Goal: Task Accomplishment & Management: Manage account settings

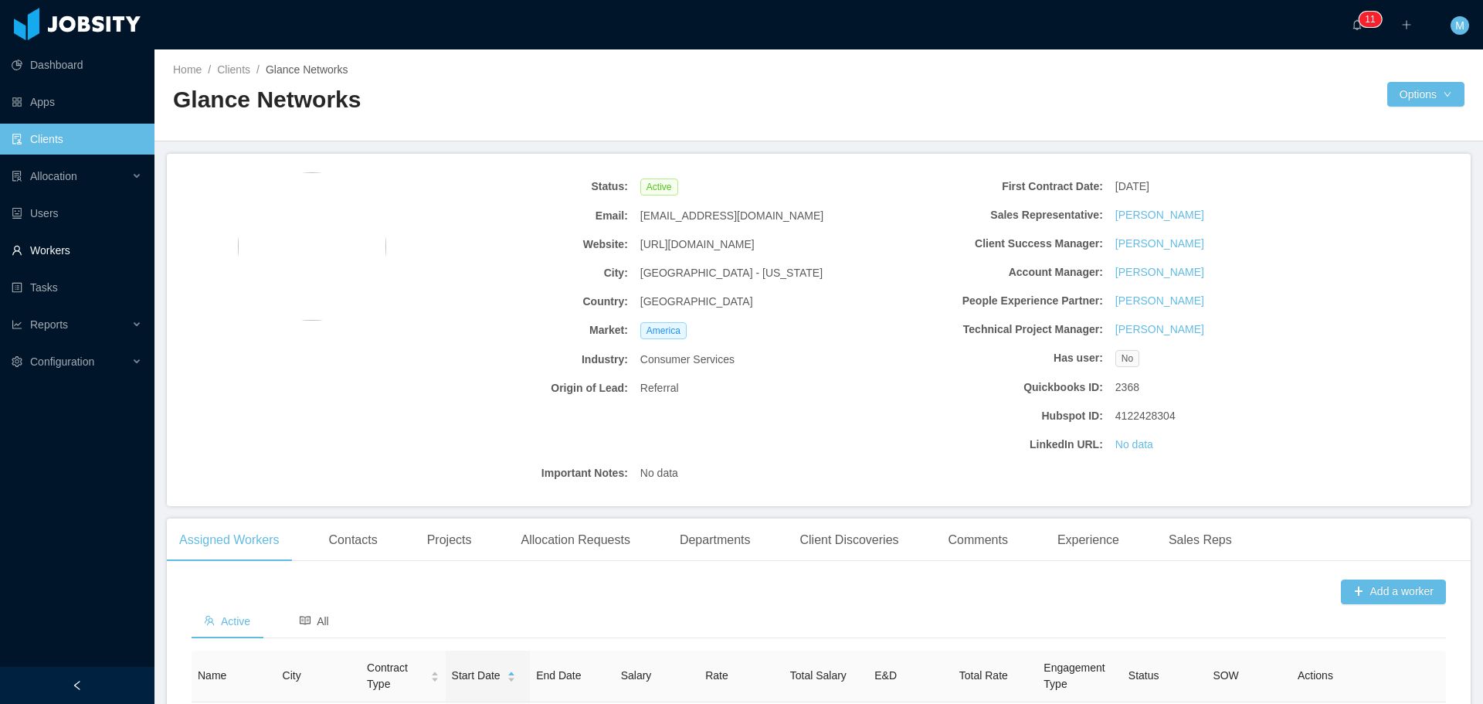
click at [56, 256] on link "Workers" at bounding box center [77, 250] width 131 height 31
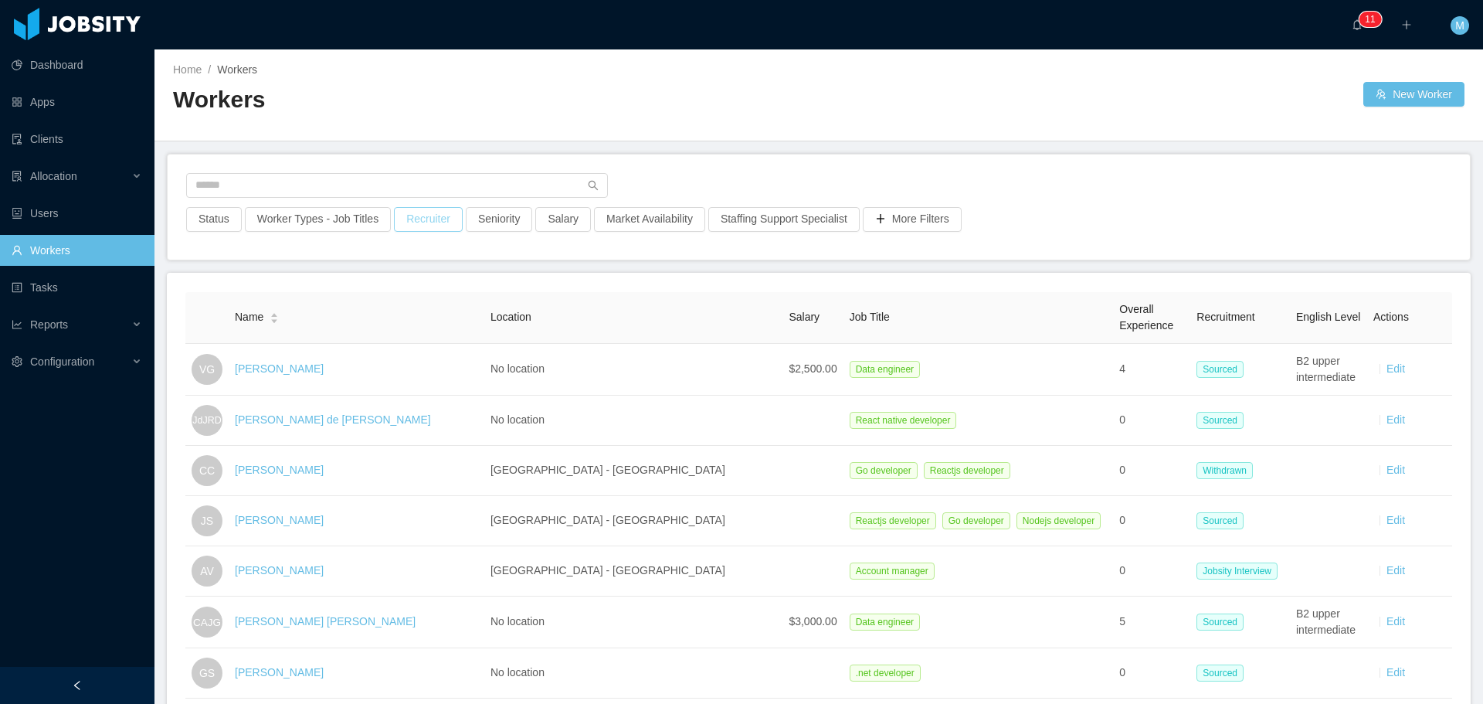
click at [399, 225] on button "Recruiter" at bounding box center [428, 219] width 69 height 25
click at [383, 284] on div at bounding box center [420, 288] width 218 height 23
type input "******"
click at [389, 325] on li "[PERSON_NAME]" at bounding box center [423, 319] width 232 height 25
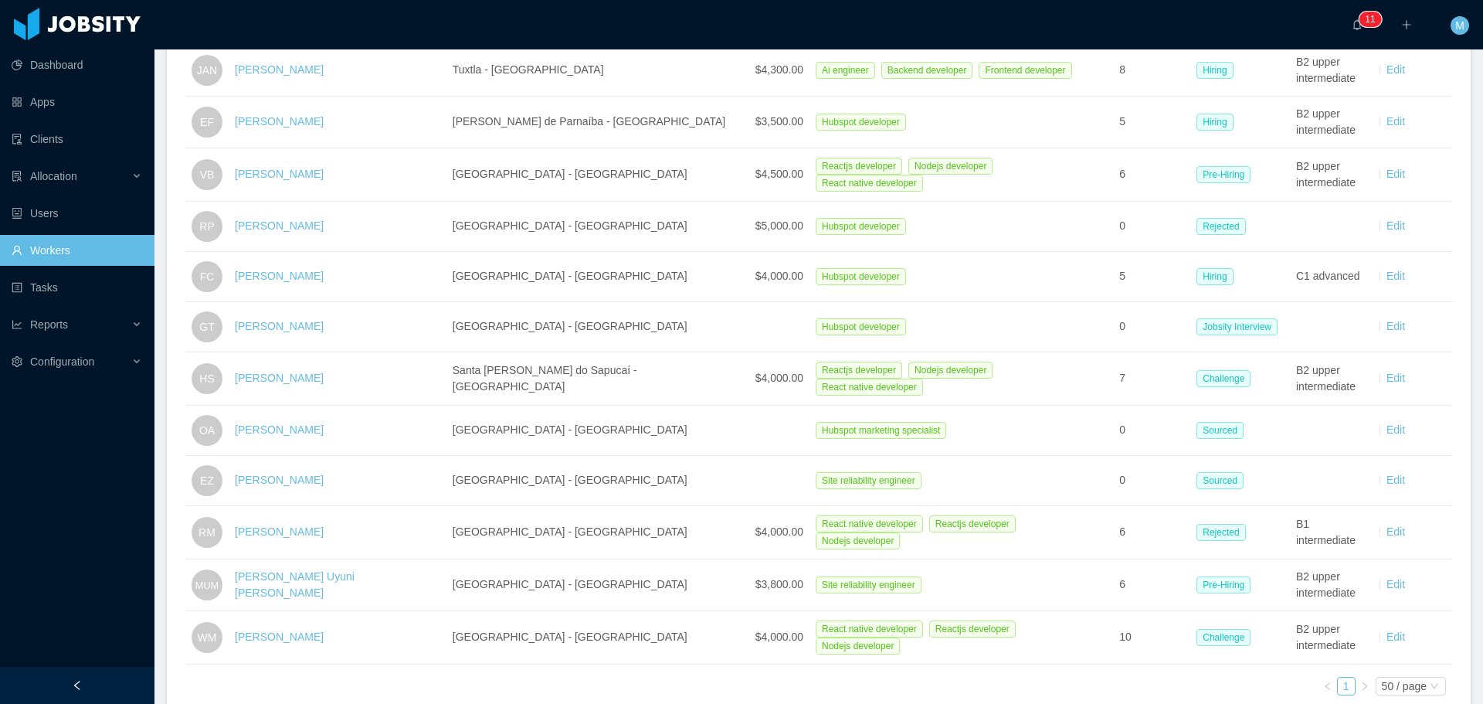
scroll to position [747, 0]
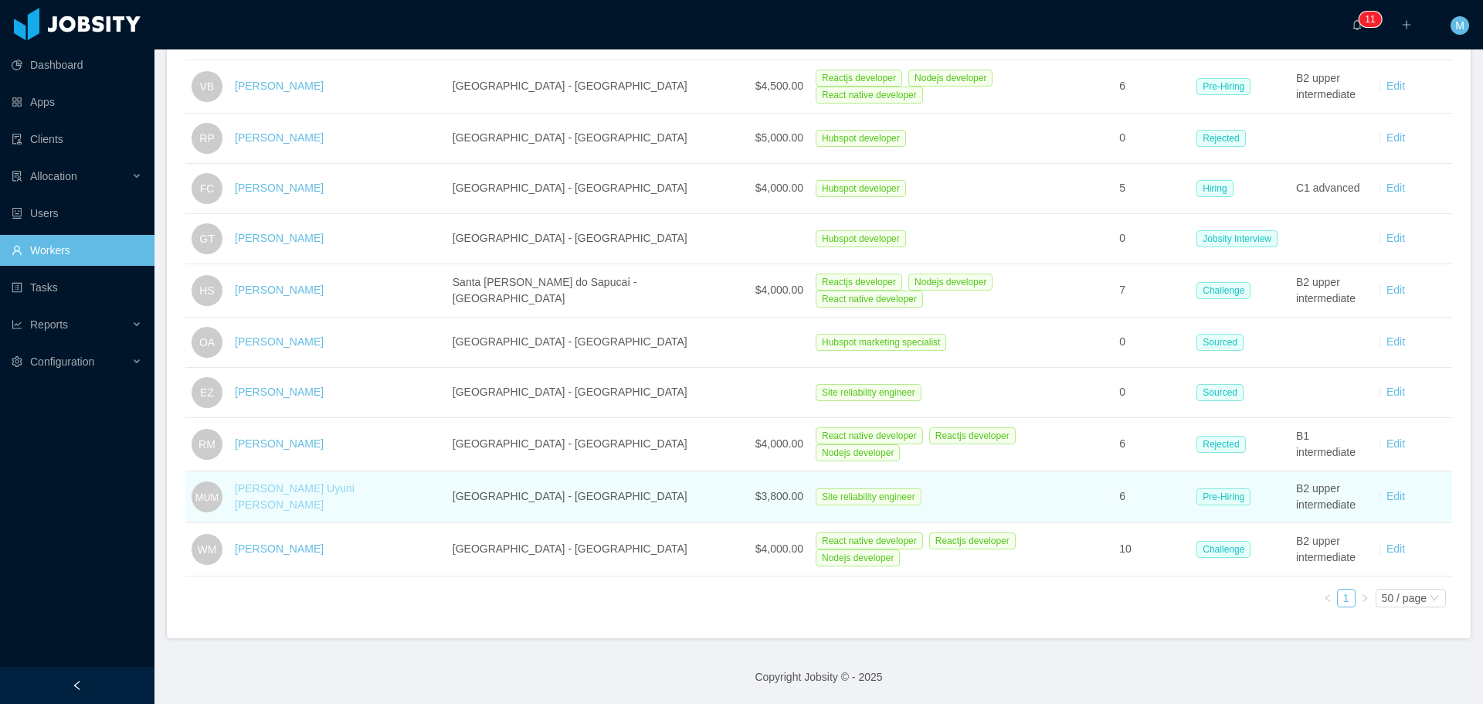
click at [307, 487] on link "[PERSON_NAME] Uyuni [PERSON_NAME]" at bounding box center [295, 496] width 120 height 29
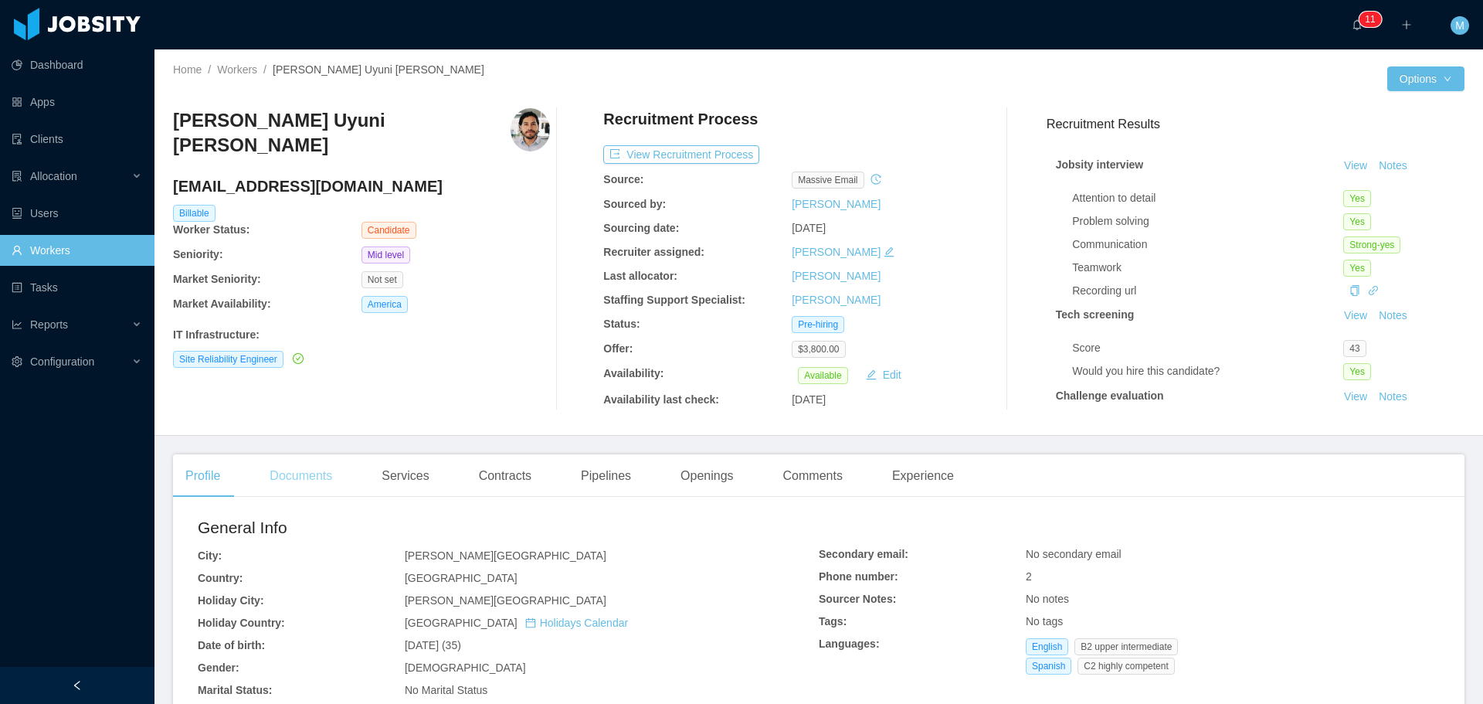
click at [300, 479] on div "Documents" at bounding box center [300, 475] width 87 height 43
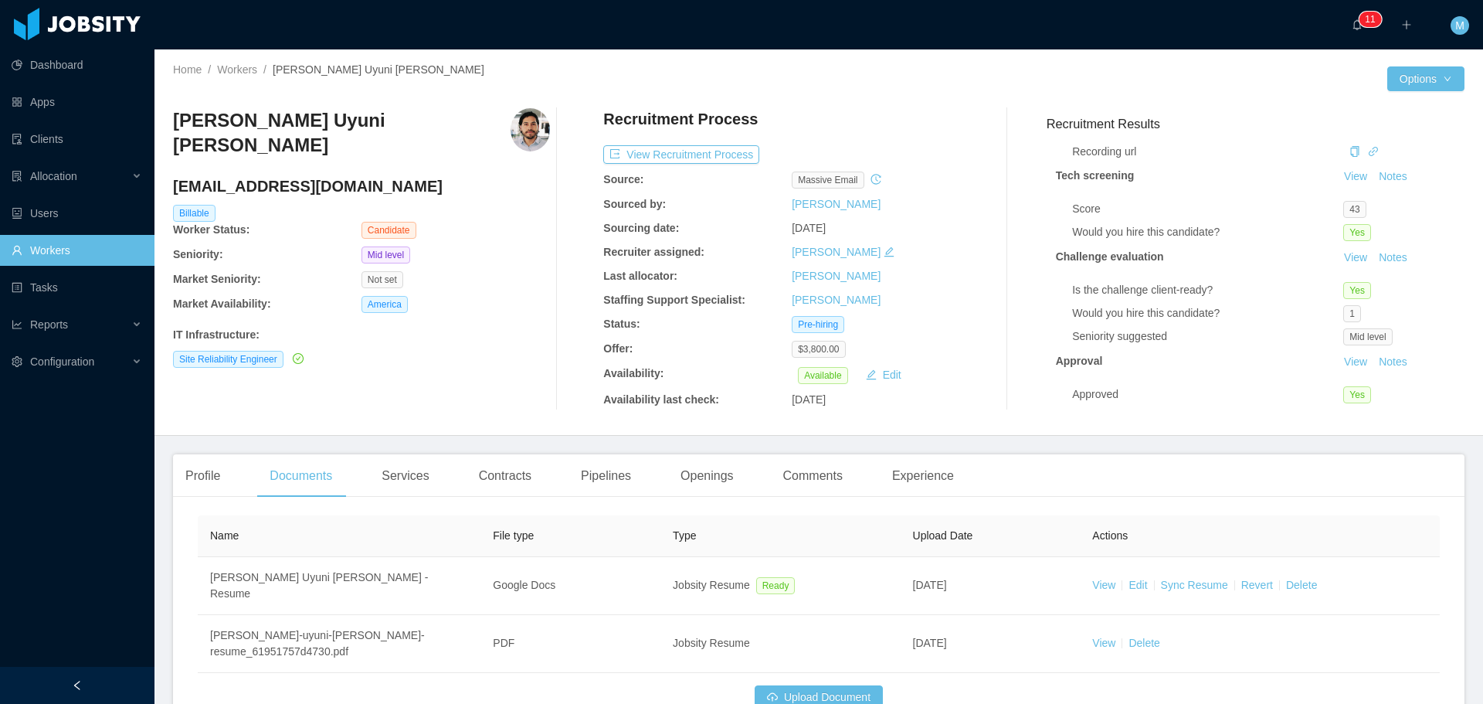
scroll to position [153, 0]
click at [858, 685] on button "Upload Document" at bounding box center [819, 697] width 128 height 25
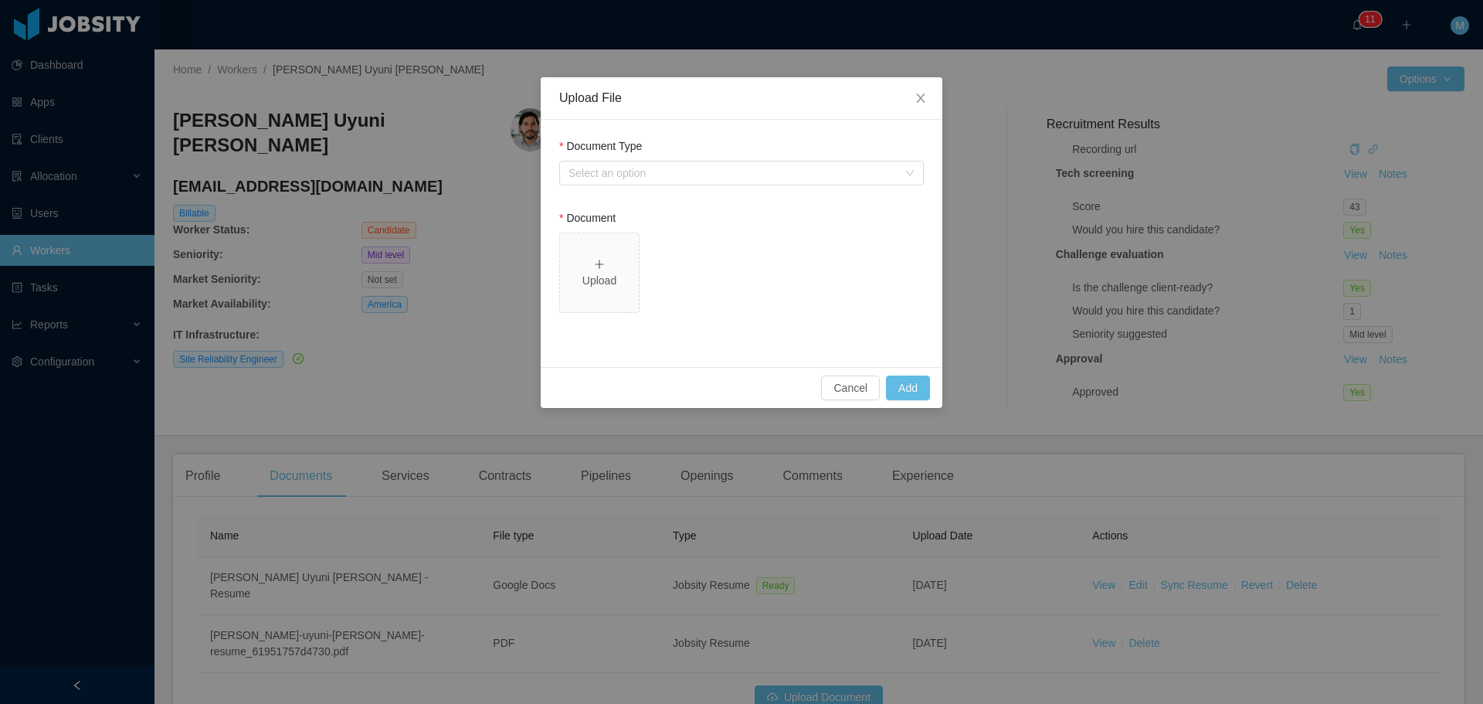
drag, startPoint x: 762, startPoint y: 172, endPoint x: 755, endPoint y: 185, distance: 14.9
click at [756, 185] on div "Select an option" at bounding box center [741, 173] width 365 height 25
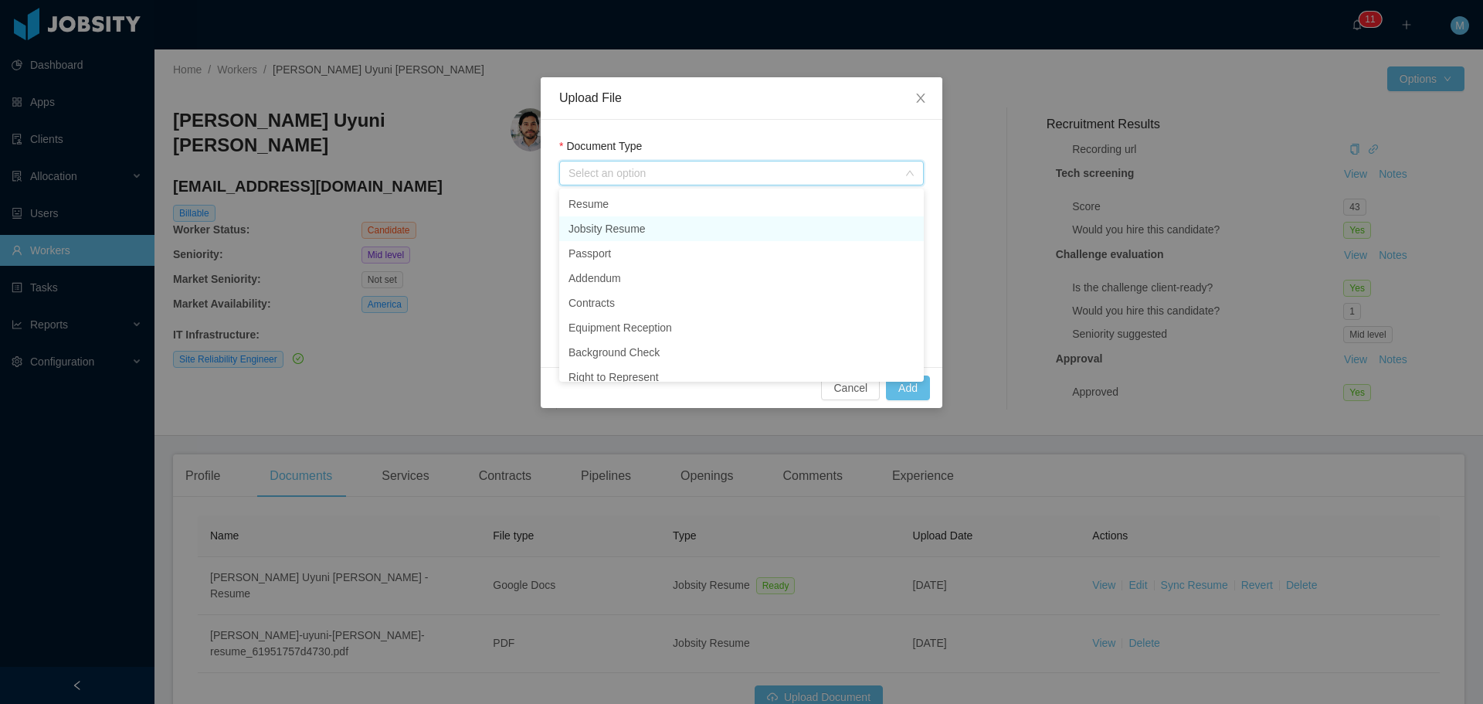
click at [661, 235] on li "Jobsity Resume" at bounding box center [741, 228] width 365 height 25
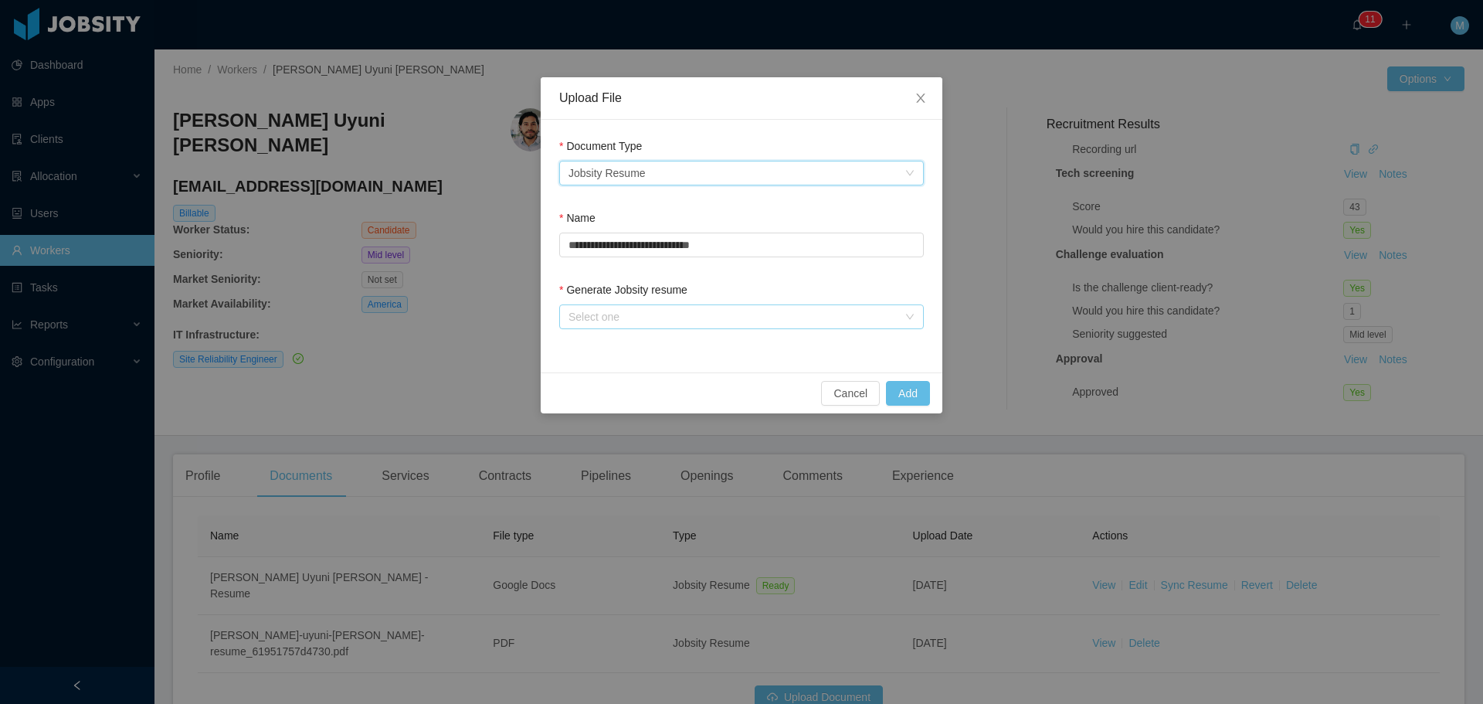
click at [674, 313] on div "Select one" at bounding box center [732, 316] width 329 height 15
click at [643, 349] on li "From Template" at bounding box center [741, 347] width 365 height 25
click at [918, 395] on button "Add" at bounding box center [908, 393] width 44 height 25
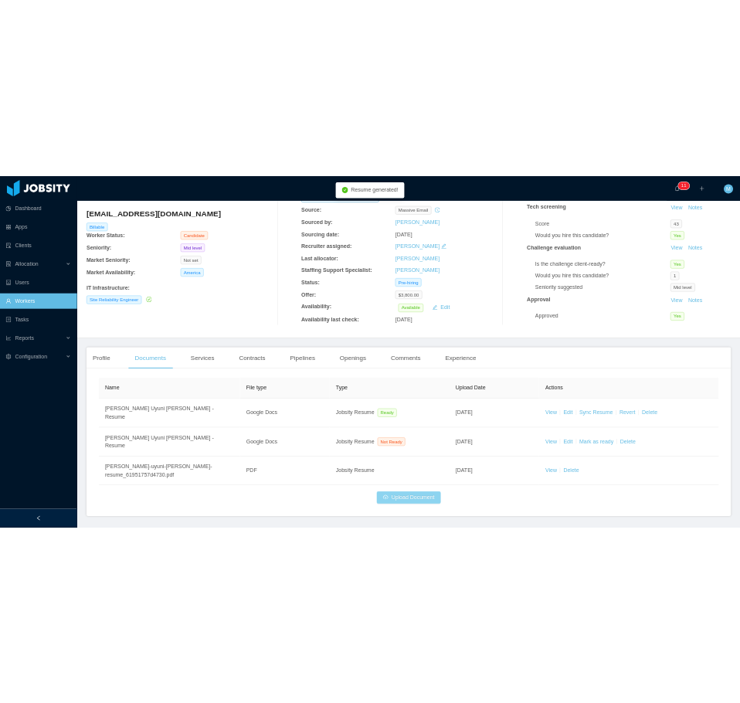
scroll to position [114, 0]
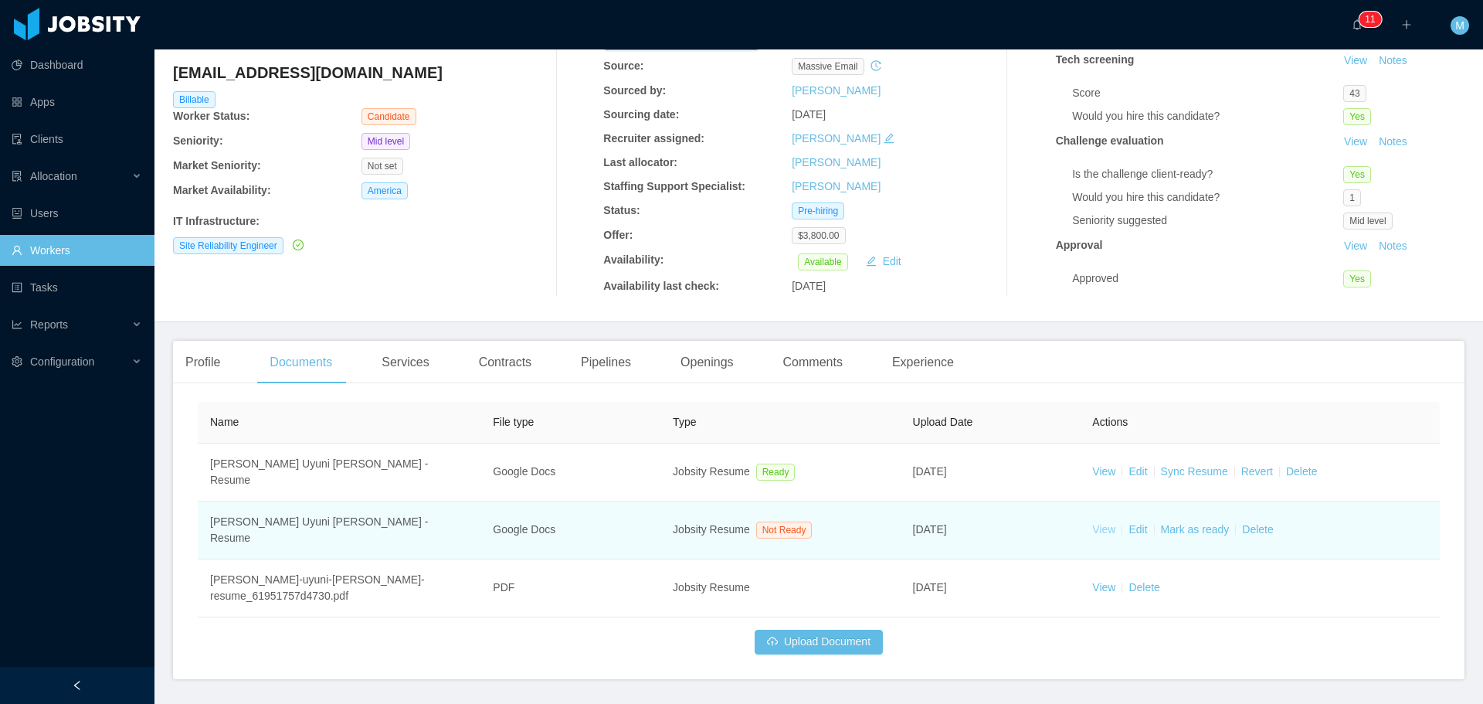
click at [1092, 523] on link "View" at bounding box center [1103, 529] width 23 height 12
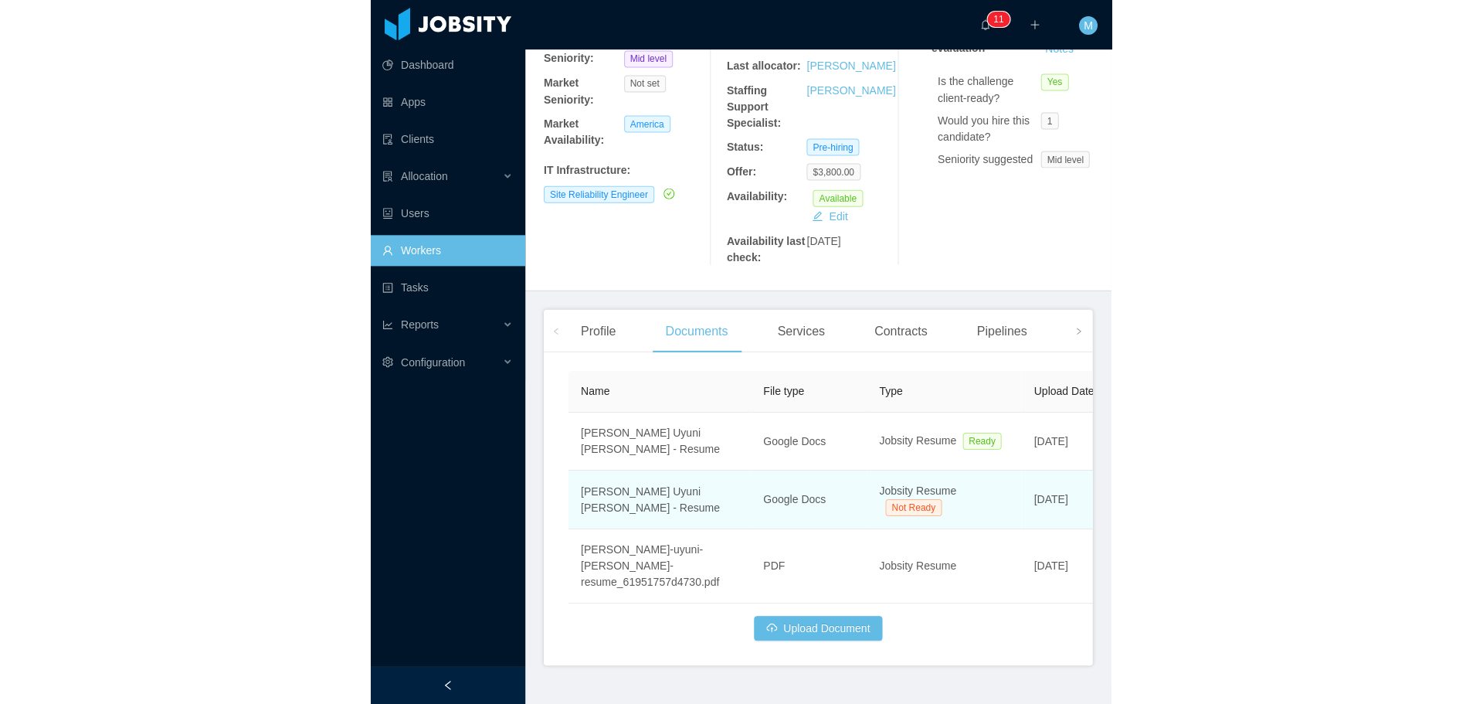
scroll to position [260, 0]
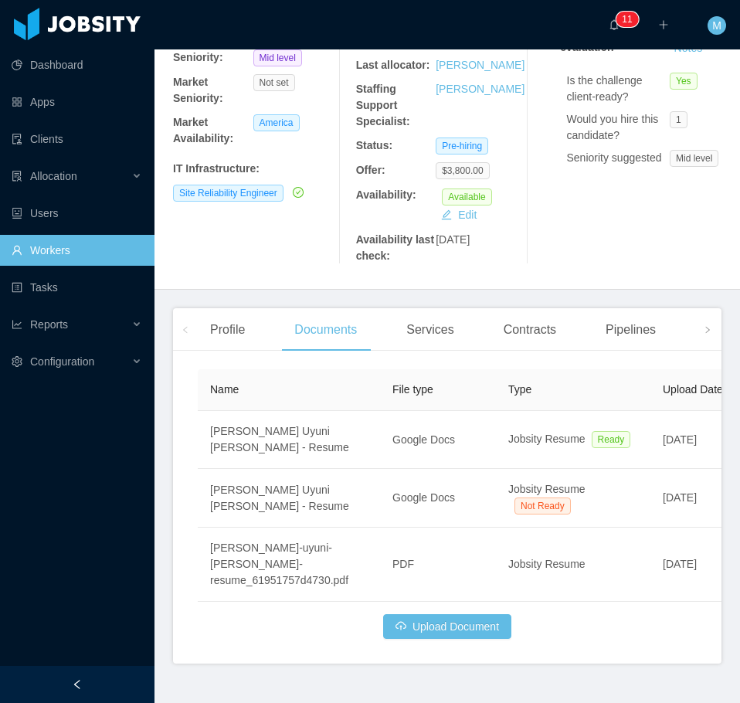
drag, startPoint x: 510, startPoint y: 677, endPoint x: 507, endPoint y: 686, distance: 9.6
click at [507, 686] on footer "Copyright Jobsity © - 2025" at bounding box center [446, 708] width 585 height 53
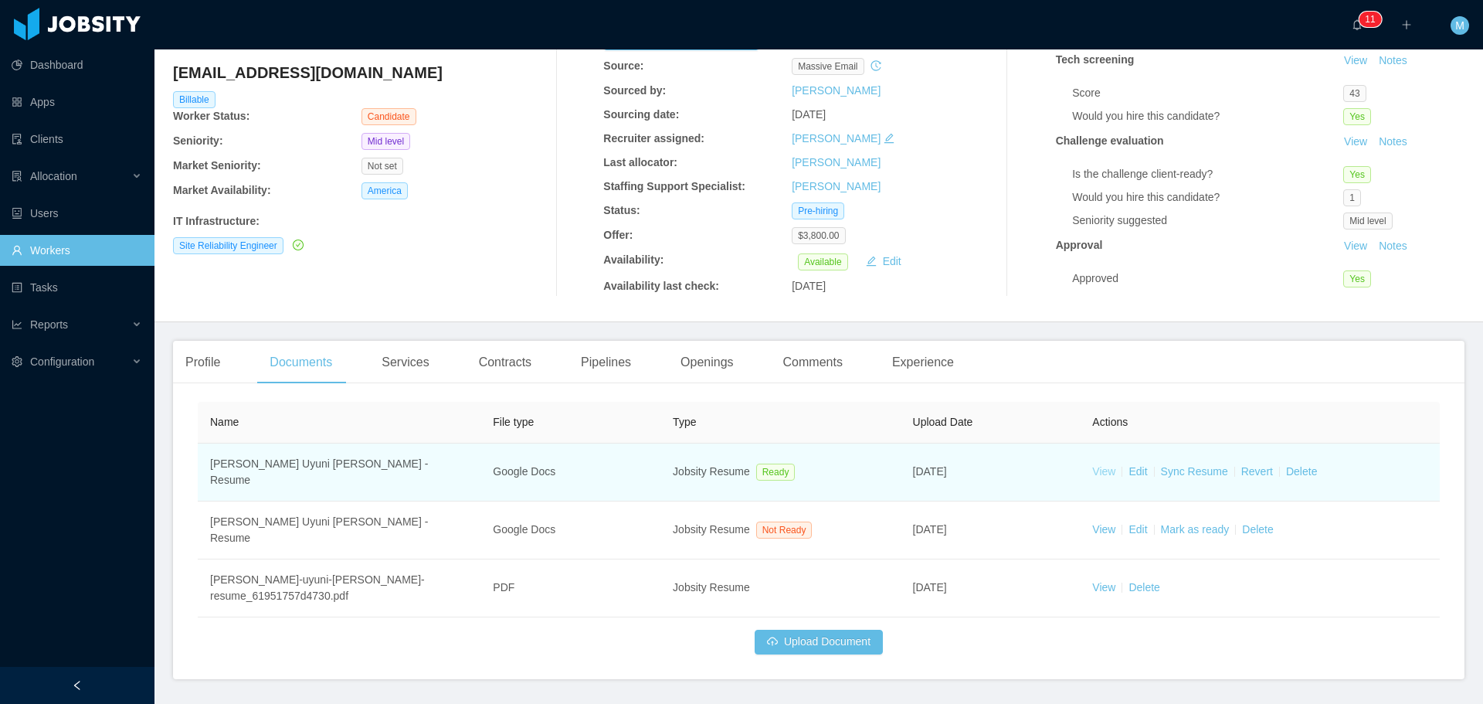
click at [1101, 468] on link "View" at bounding box center [1103, 471] width 23 height 12
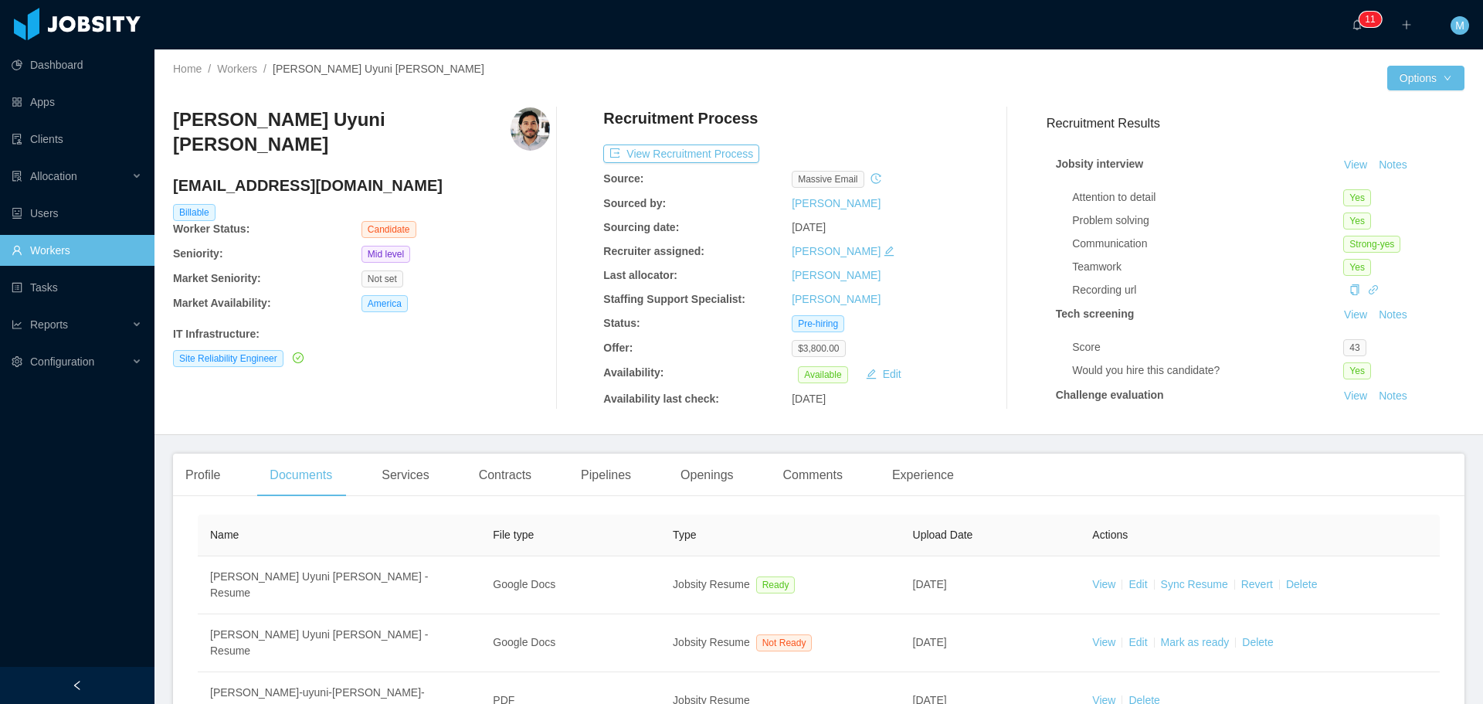
scroll to position [0, 0]
click at [241, 70] on link "Workers" at bounding box center [237, 69] width 40 height 12
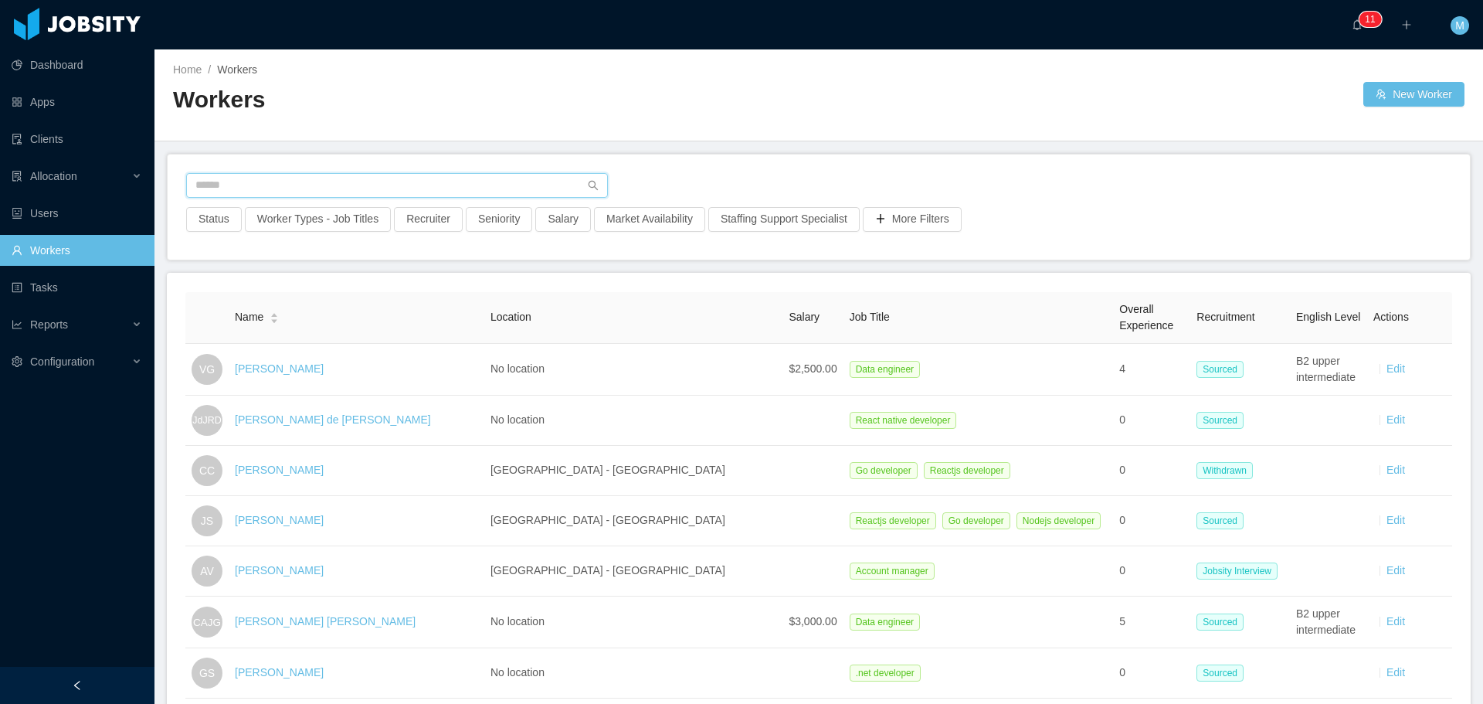
click at [413, 186] on input "text" at bounding box center [397, 185] width 422 height 25
click at [417, 220] on button "Recruiter" at bounding box center [428, 219] width 69 height 25
click at [368, 289] on div at bounding box center [420, 288] width 218 height 23
click at [382, 320] on li "[PERSON_NAME]" at bounding box center [423, 319] width 232 height 25
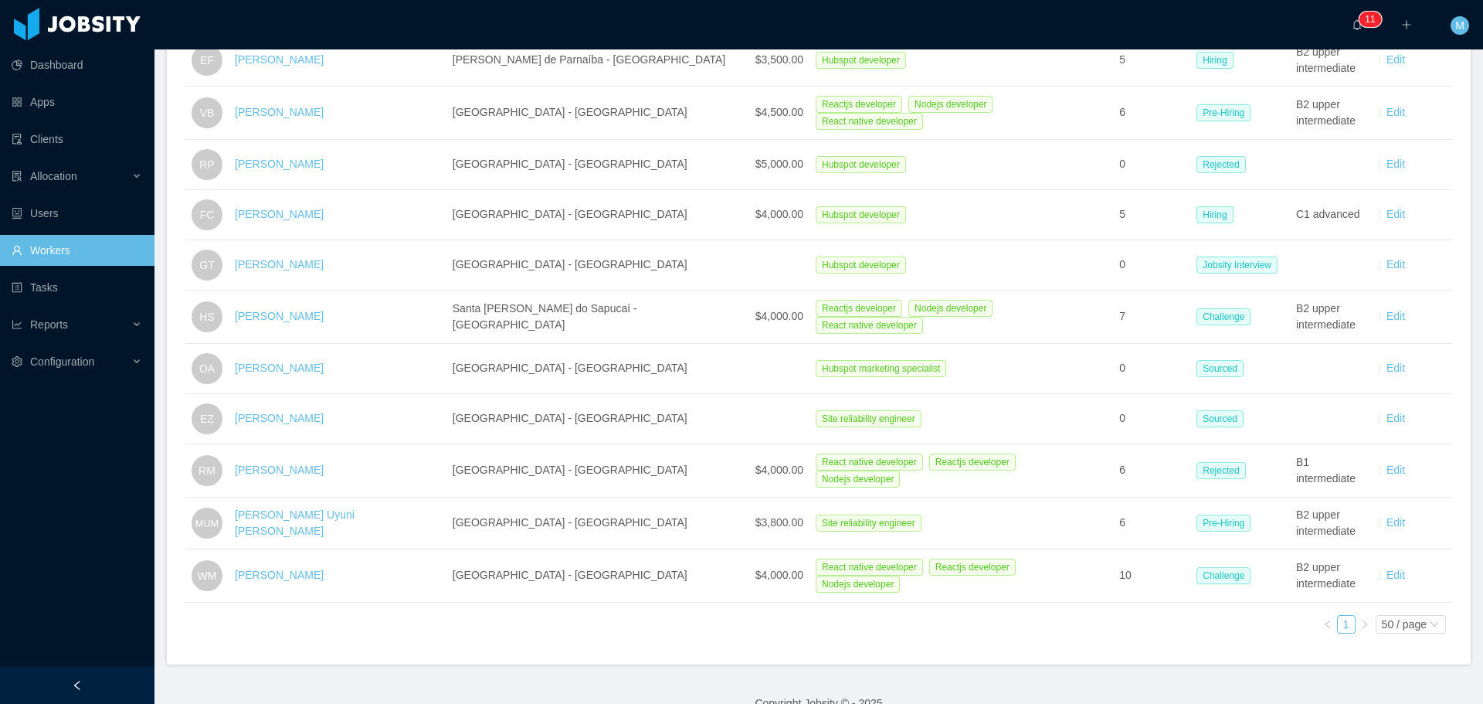
scroll to position [747, 0]
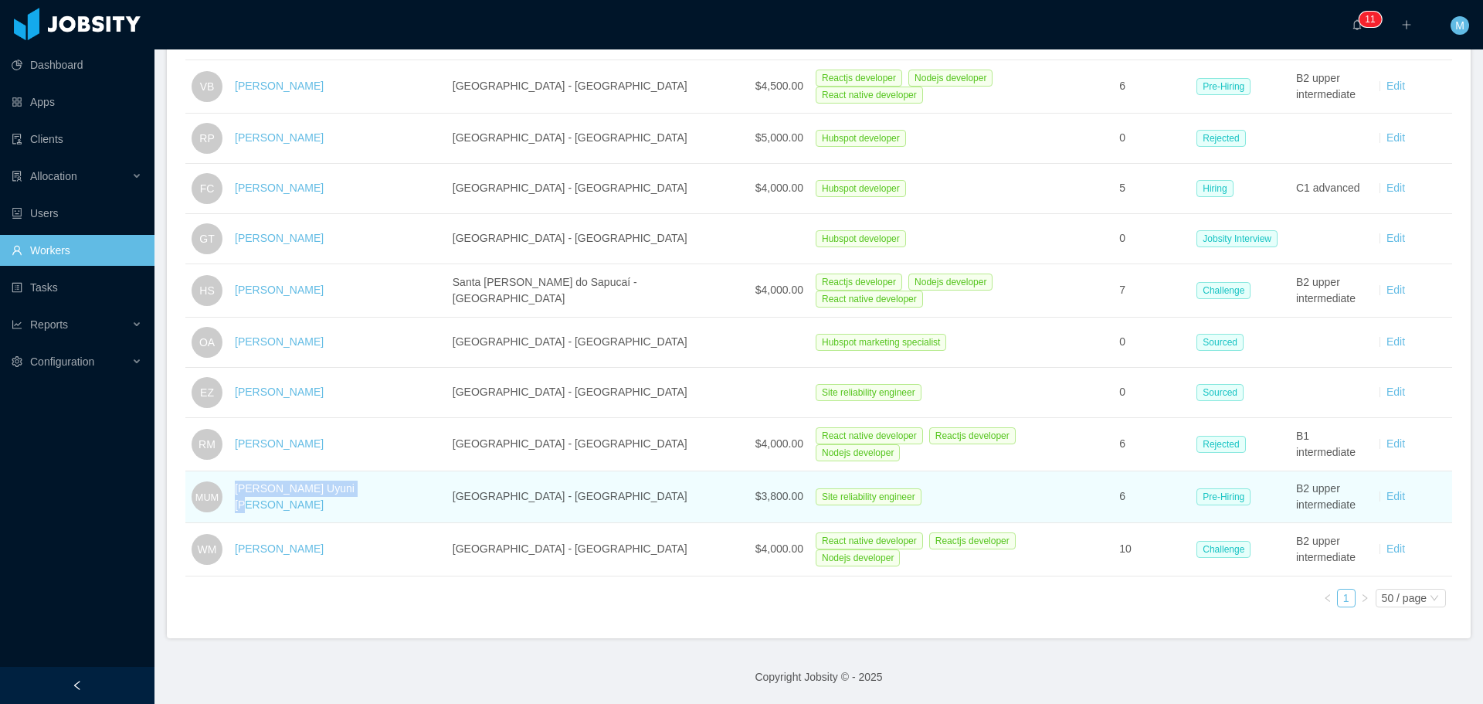
drag, startPoint x: 366, startPoint y: 485, endPoint x: 246, endPoint y: 488, distance: 119.8
click at [246, 488] on td "[PERSON_NAME] Uyuni [PERSON_NAME]" at bounding box center [338, 497] width 218 height 52
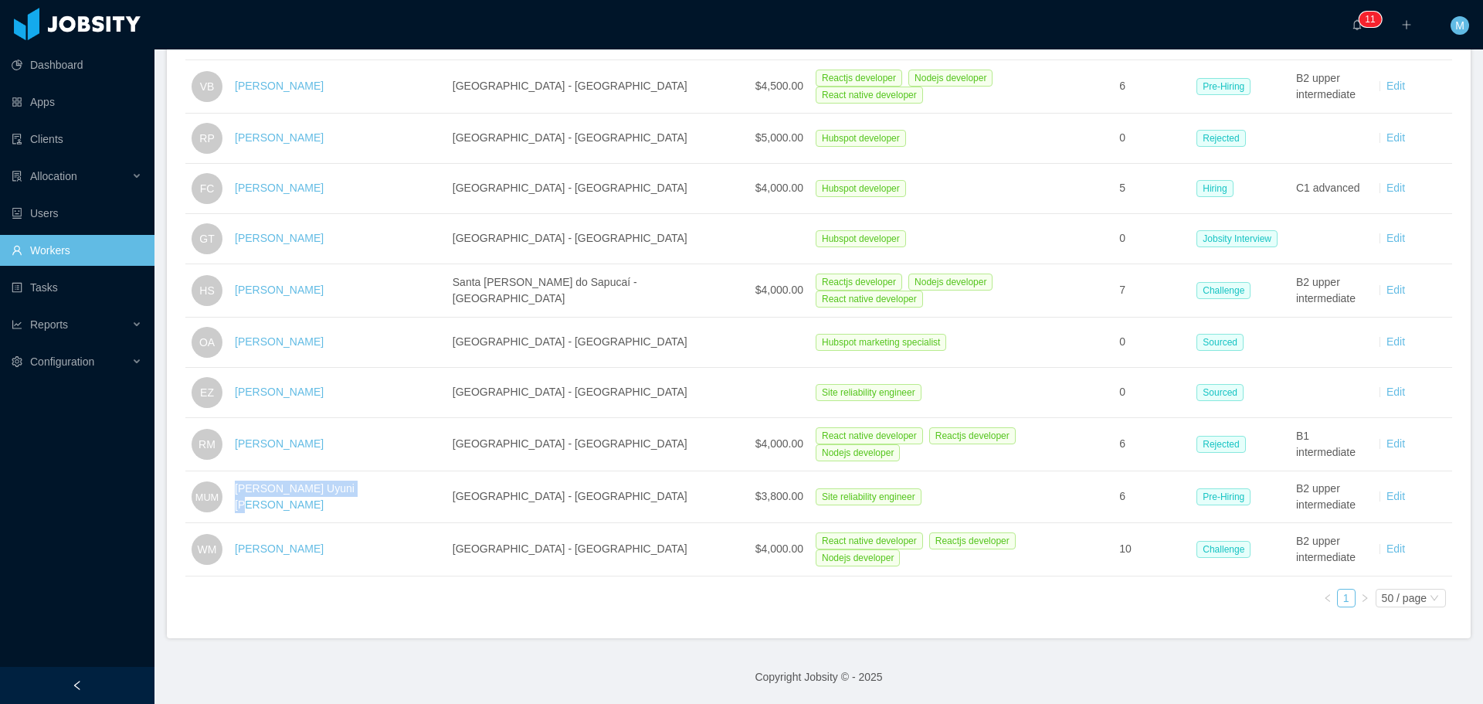
copy link "[PERSON_NAME] Uyuni [PERSON_NAME]"
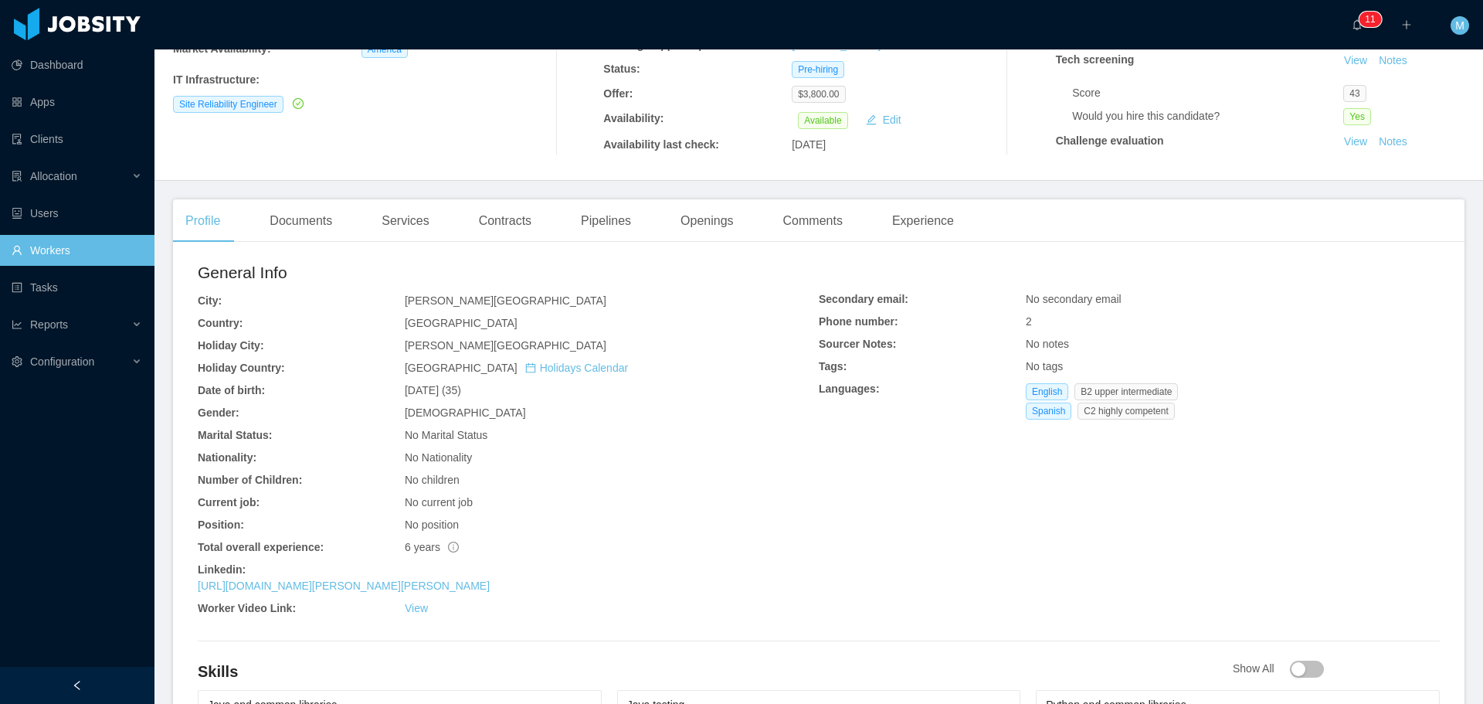
scroll to position [309, 0]
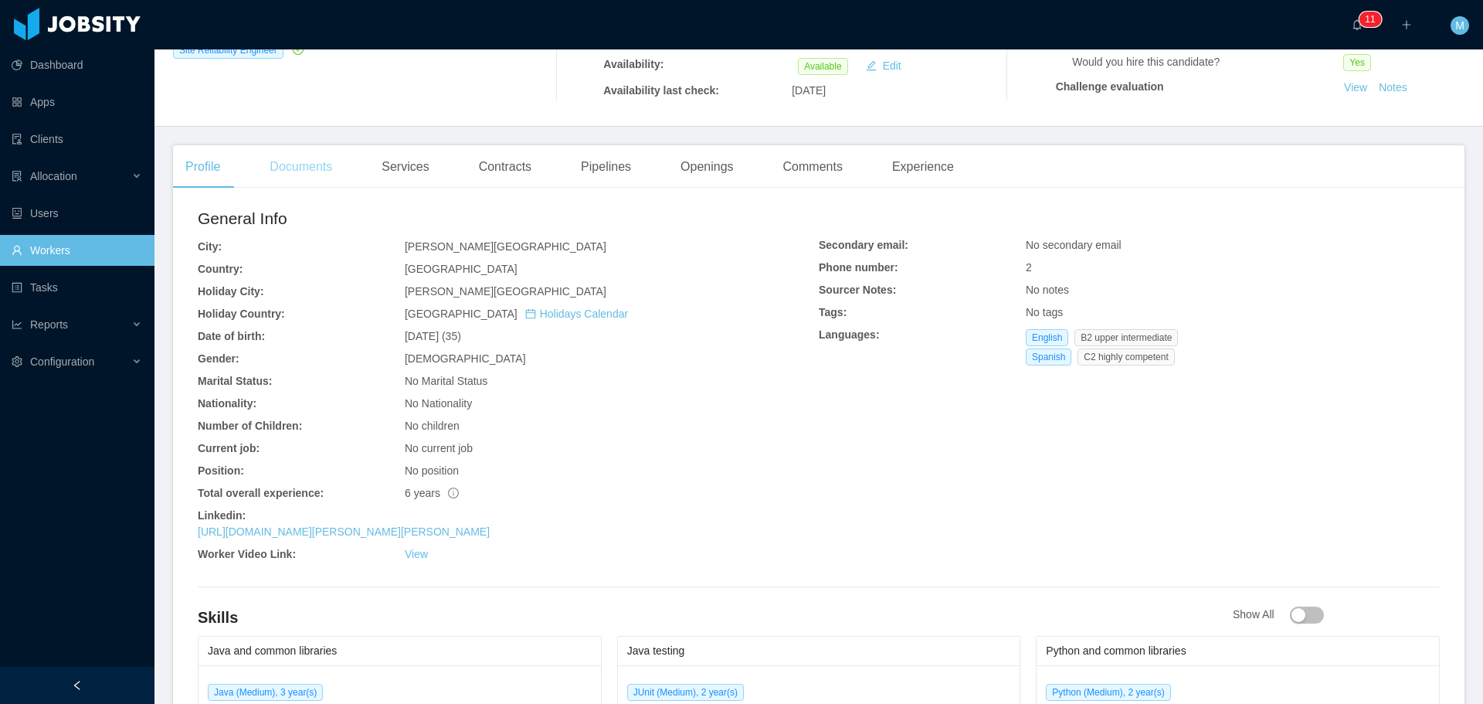
click at [325, 166] on div "Documents" at bounding box center [300, 166] width 87 height 43
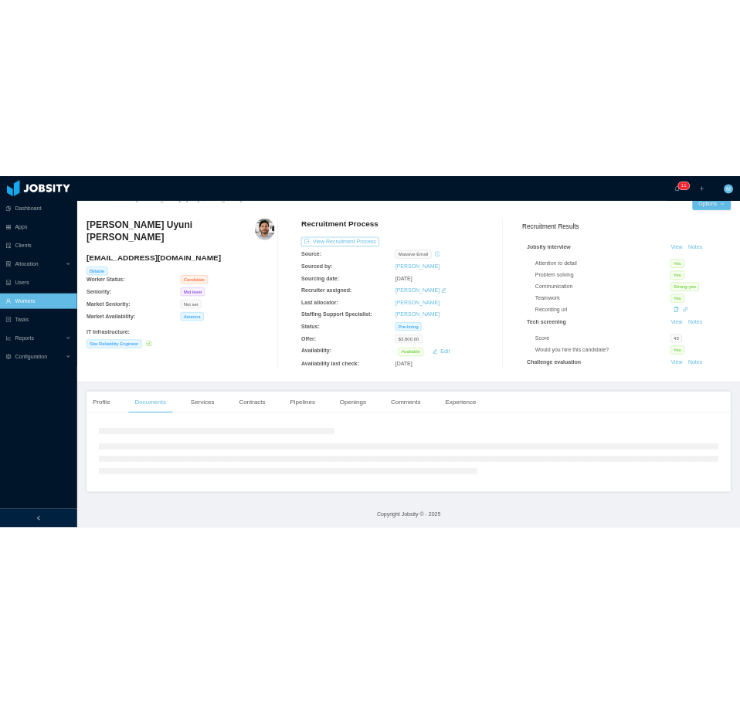
scroll to position [114, 0]
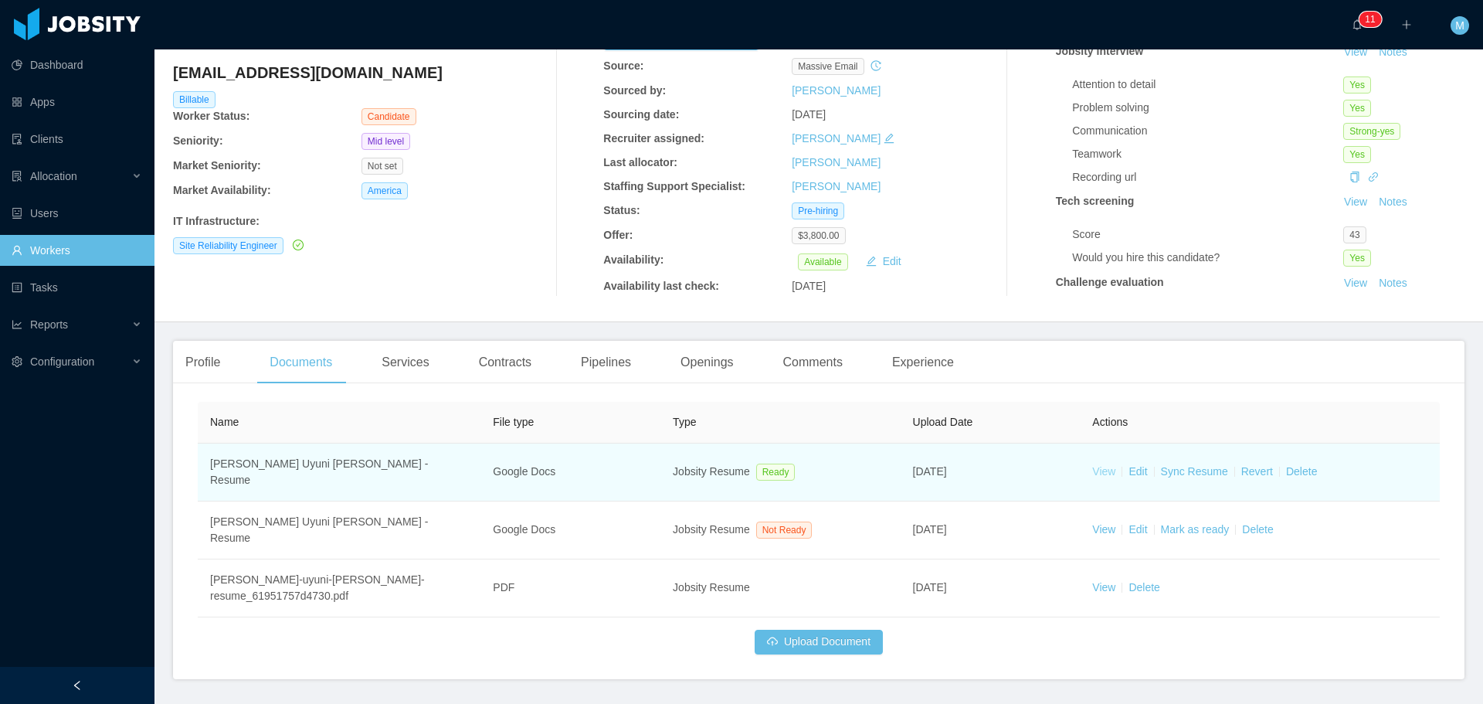
click at [1103, 465] on link "View" at bounding box center [1103, 471] width 23 height 12
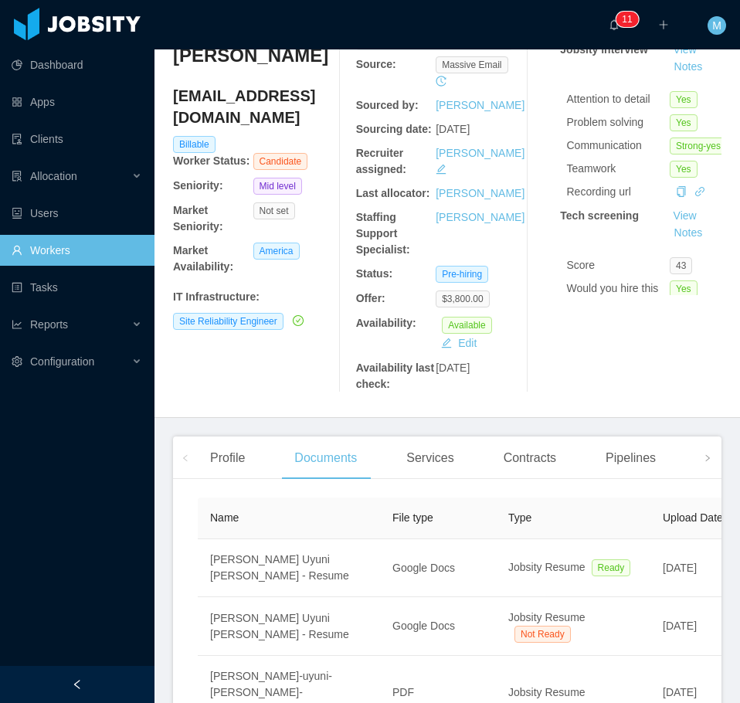
scroll to position [28, 0]
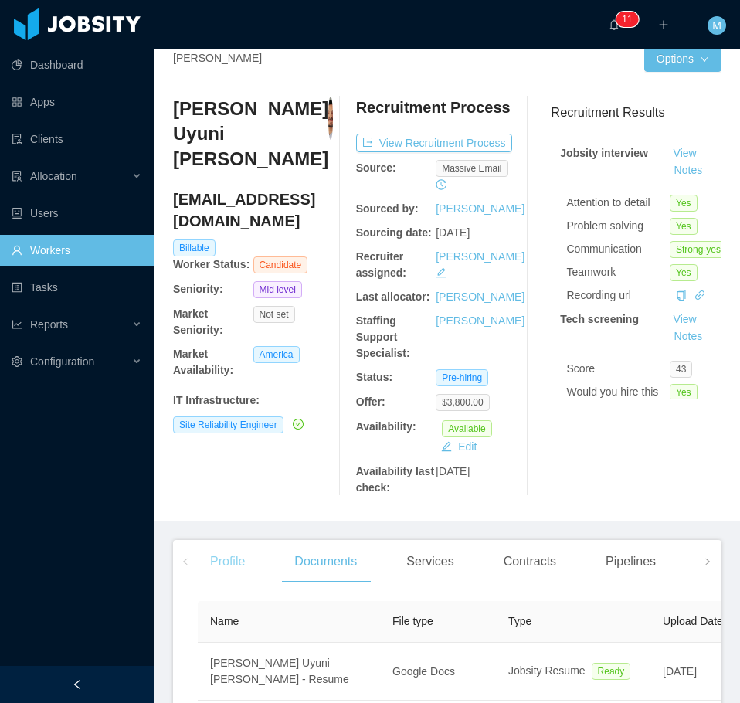
click at [239, 540] on div "Profile" at bounding box center [227, 561] width 59 height 43
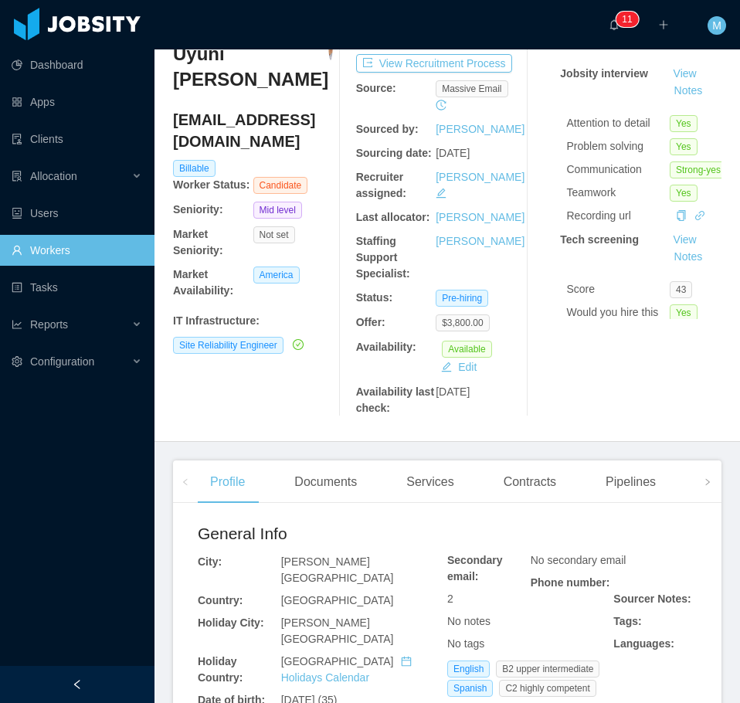
scroll to position [105, 0]
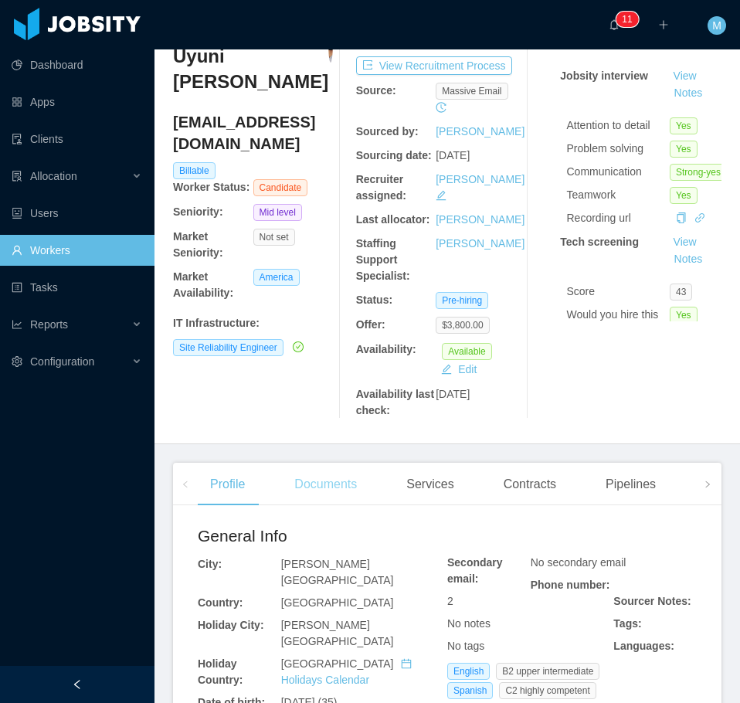
click at [314, 475] on div "Documents" at bounding box center [325, 484] width 87 height 43
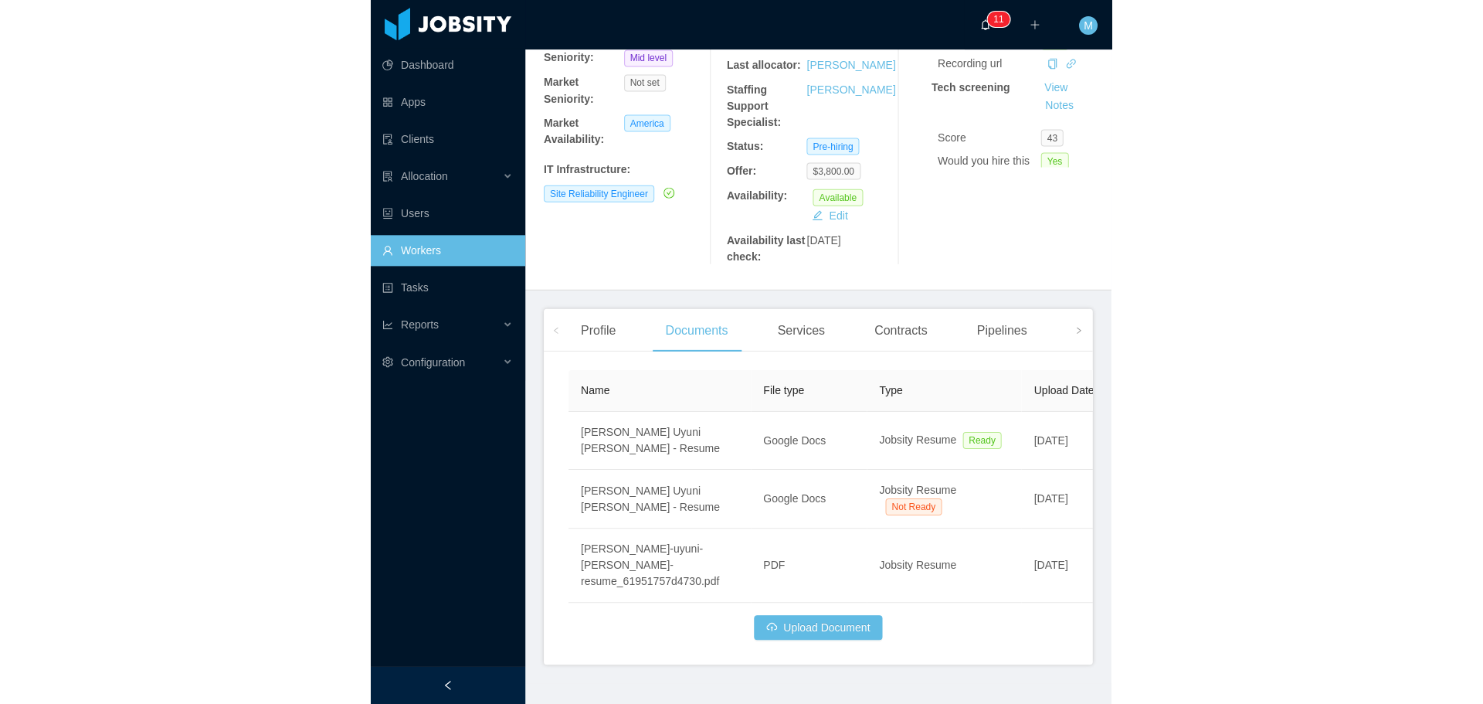
scroll to position [114, 0]
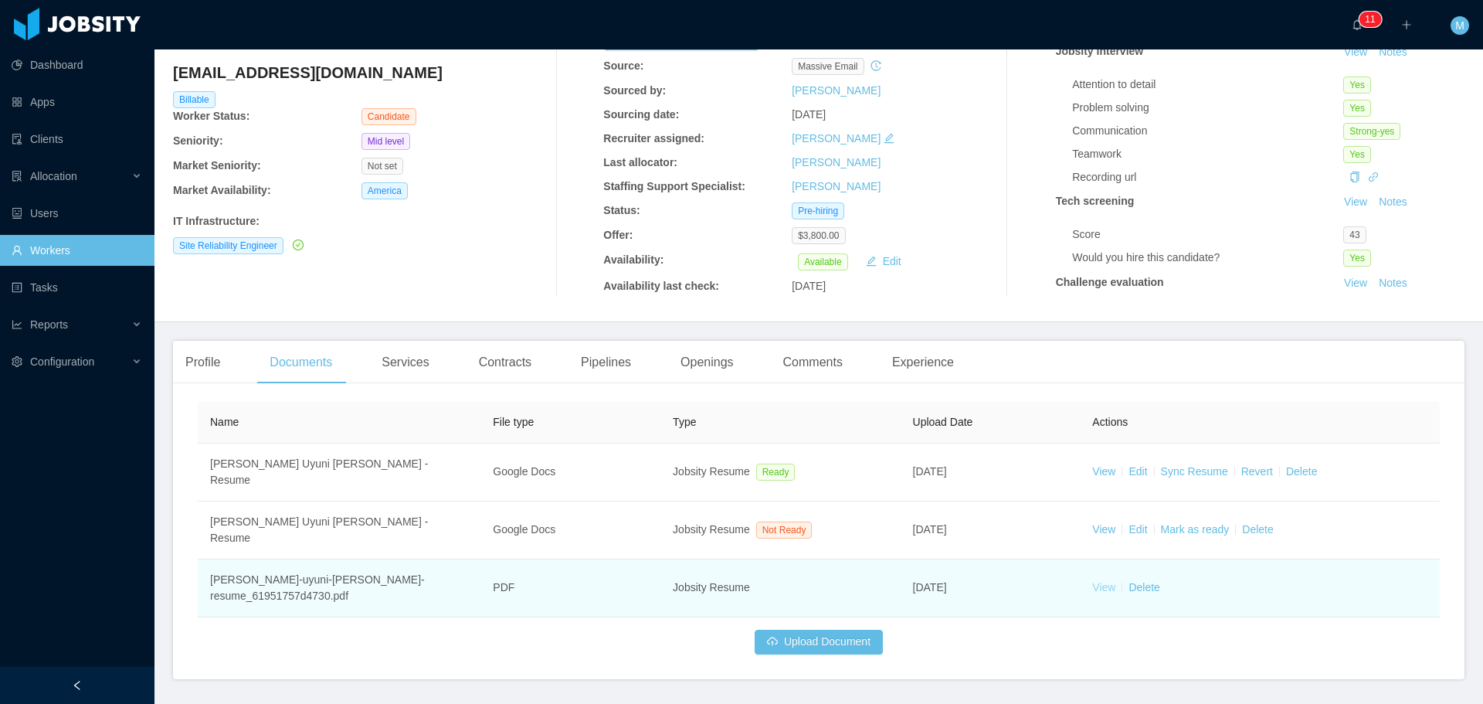
click at [1101, 581] on link "View" at bounding box center [1103, 587] width 23 height 12
